Goal: Navigation & Orientation: Find specific page/section

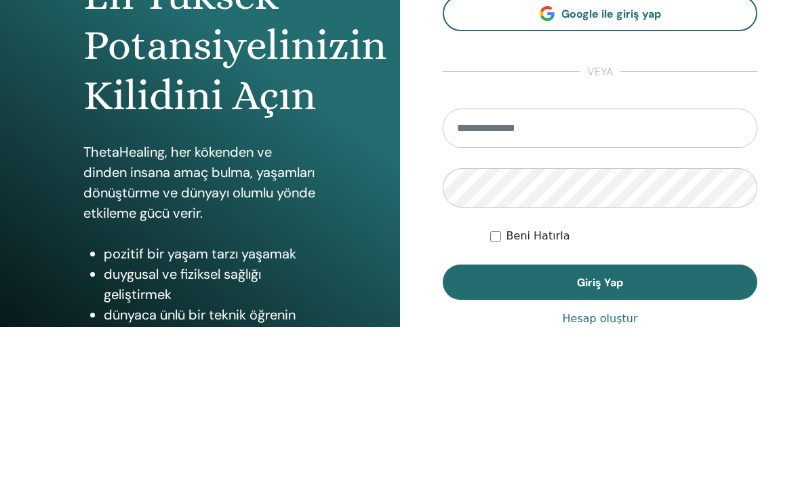
click at [601, 453] on span "Giriş Yap" at bounding box center [600, 460] width 46 height 14
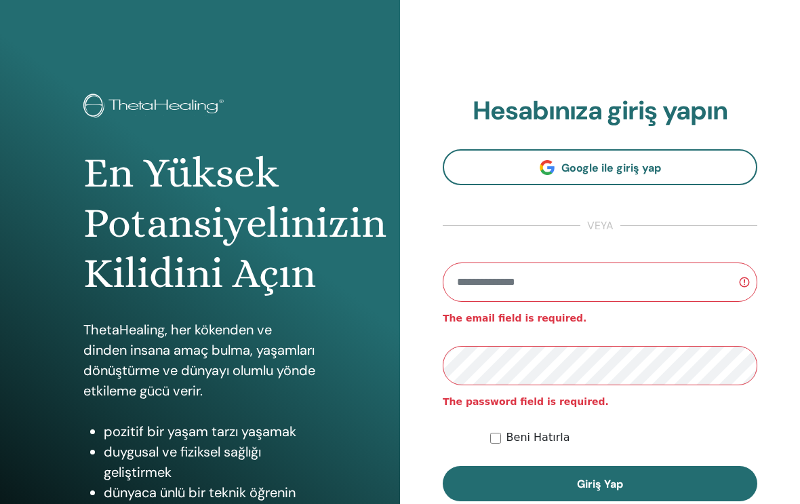
scroll to position [154, 0]
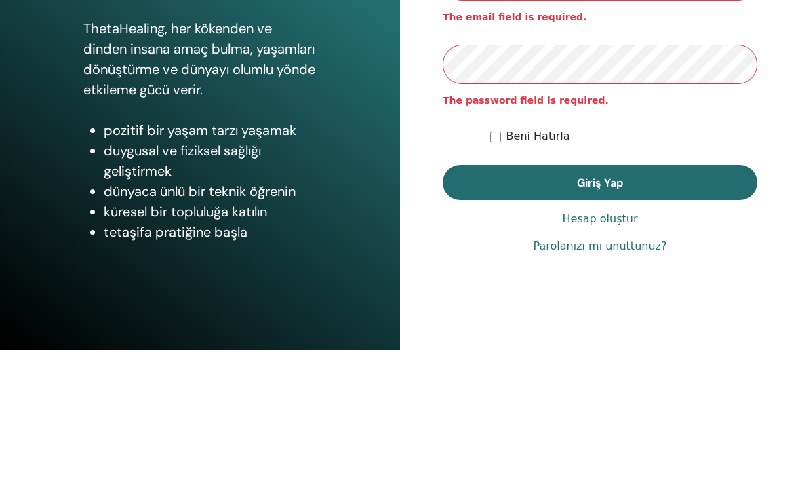
type input "**********"
click at [600, 329] on button "Giriş Yap" at bounding box center [600, 336] width 315 height 35
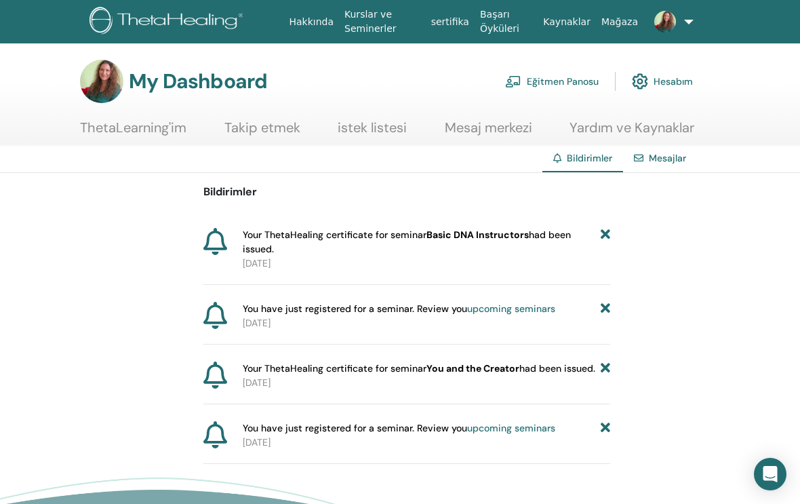
click at [566, 81] on link "Eğitmen Panosu" at bounding box center [552, 81] width 94 height 30
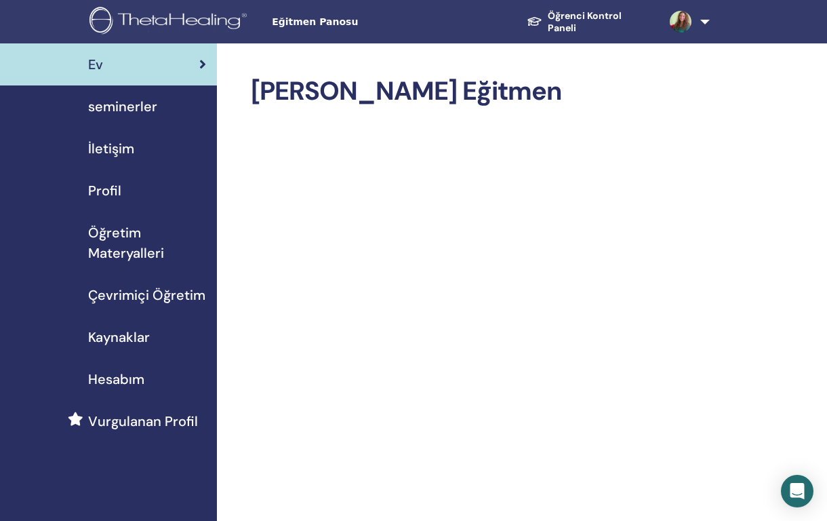
click at [148, 111] on span "seminerler" at bounding box center [122, 106] width 69 height 20
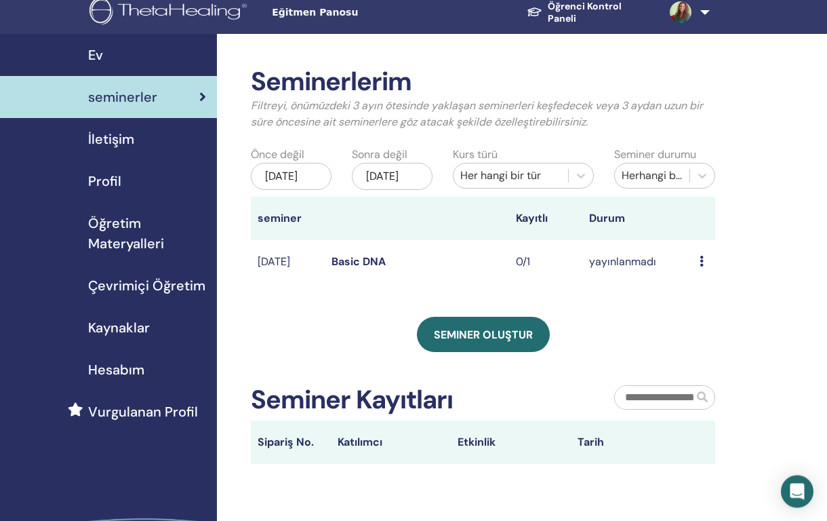
scroll to position [9, 0]
click at [129, 239] on span "Öğretim Materyalleri" at bounding box center [147, 233] width 118 height 41
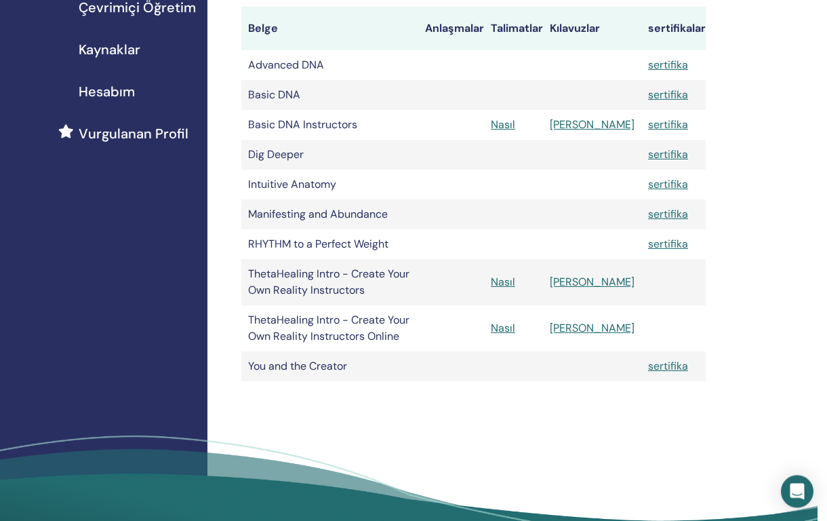
scroll to position [287, 10]
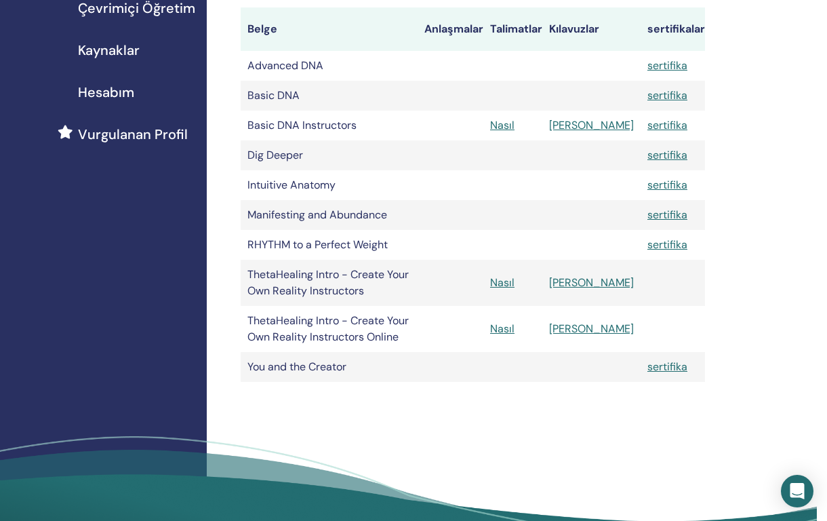
click at [326, 321] on td "ThetaHealing Intro - Create Your Own Reality Instructors Online" at bounding box center [329, 329] width 177 height 46
click at [514, 328] on link "Nasıl" at bounding box center [502, 328] width 24 height 14
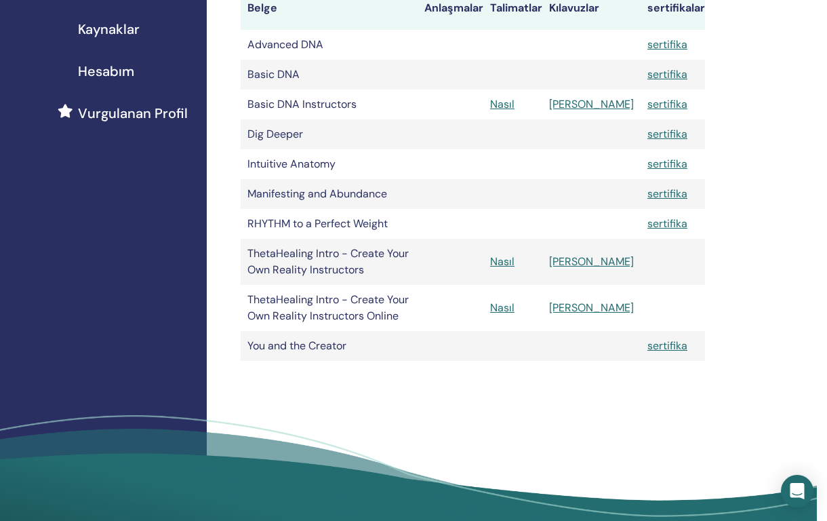
scroll to position [310, 10]
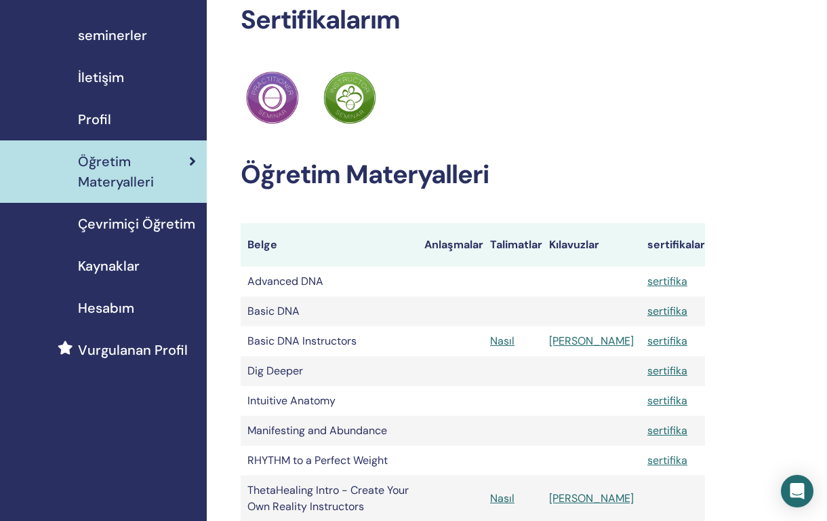
scroll to position [0, 9]
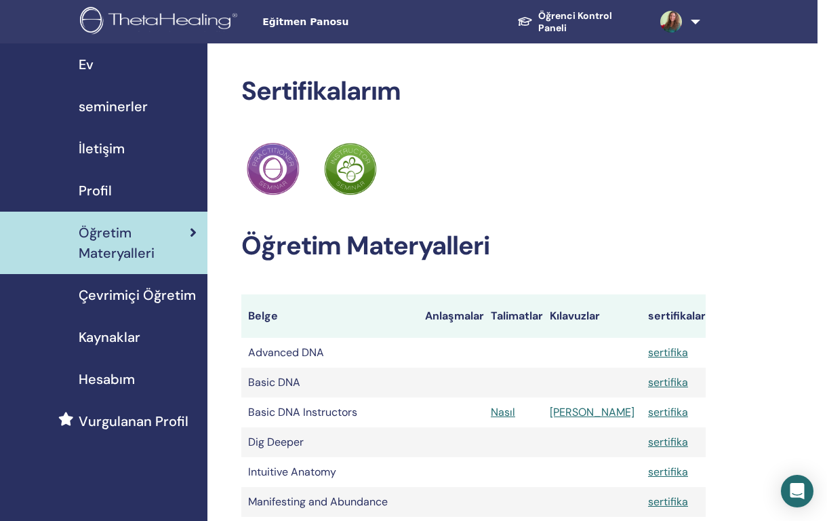
click at [566, 20] on link "Öğrenci Kontrol Paneli" at bounding box center [577, 21] width 143 height 37
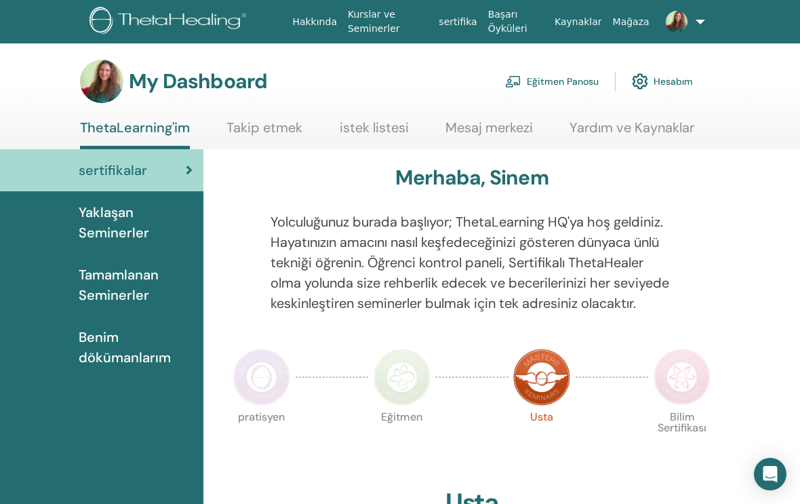
click at [109, 346] on span "Benim dökümanlarım" at bounding box center [136, 347] width 114 height 41
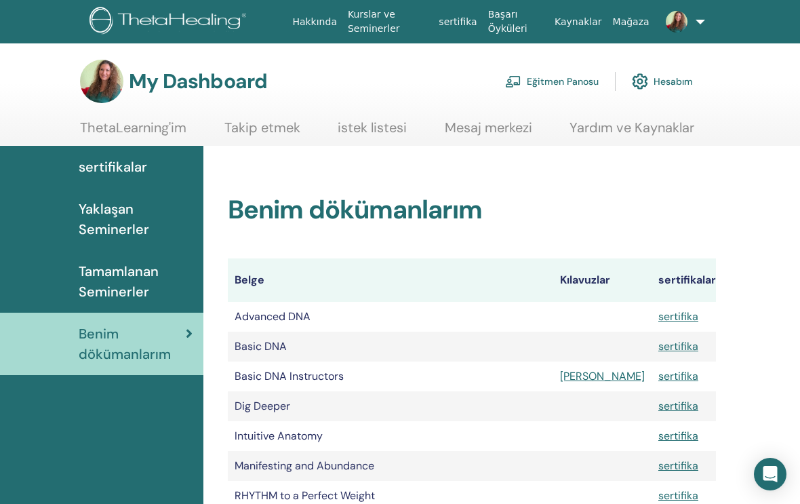
click at [631, 25] on link "Mağaza" at bounding box center [630, 21] width 47 height 25
click at [695, 20] on link at bounding box center [677, 21] width 45 height 43
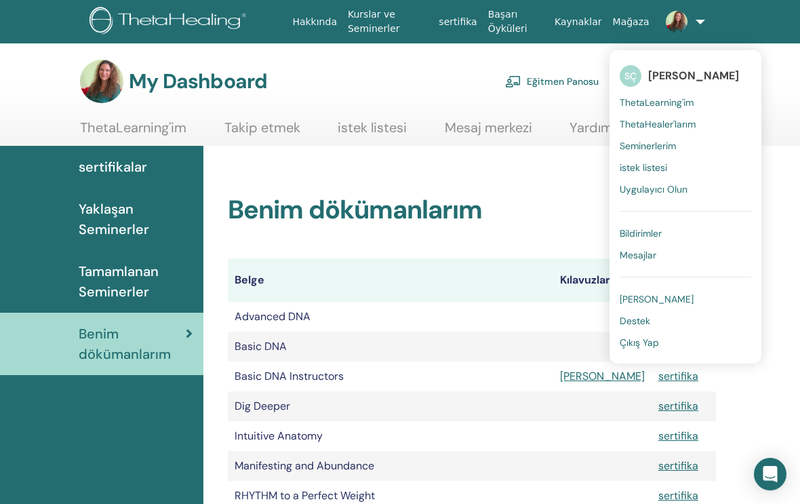
click at [647, 342] on span "Çıkış Yap" at bounding box center [639, 342] width 39 height 12
